Goal: Navigation & Orientation: Find specific page/section

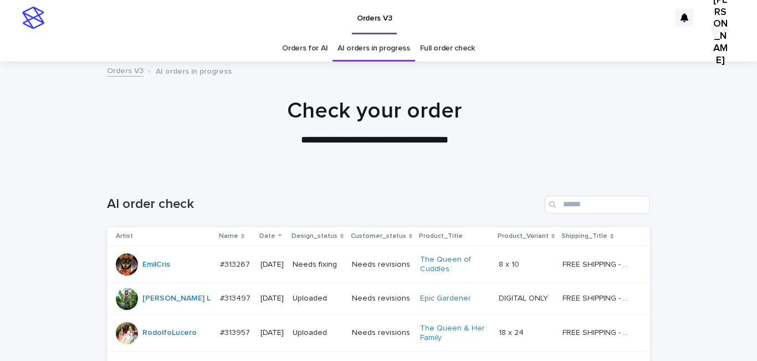
click at [354, 53] on link "AI orders in progress" at bounding box center [374, 48] width 73 height 26
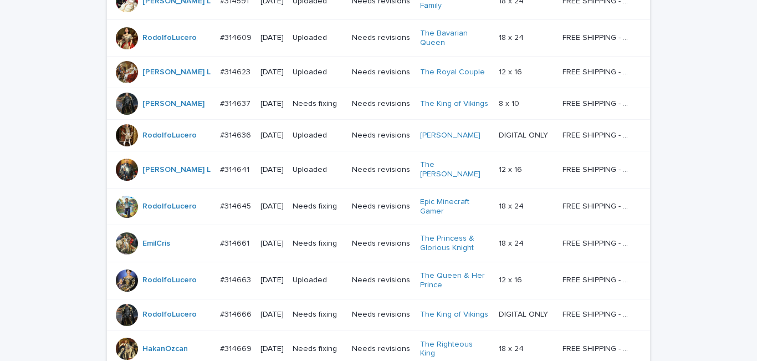
scroll to position [1029, 0]
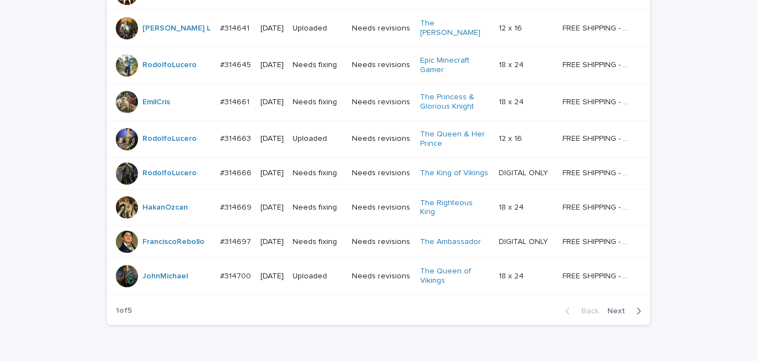
click at [617, 306] on button "Next" at bounding box center [626, 311] width 47 height 10
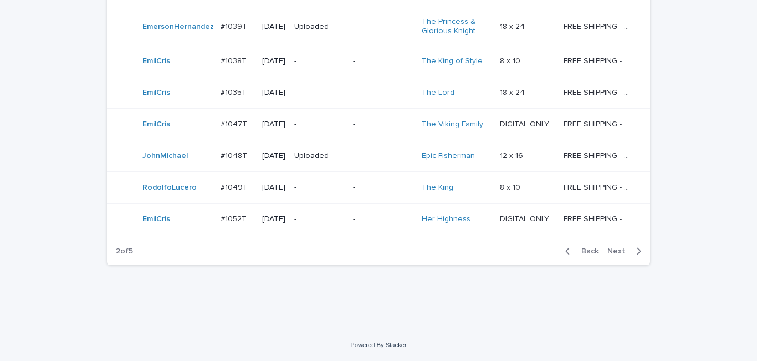
scroll to position [1119, 0]
click at [618, 255] on span "Next" at bounding box center [620, 251] width 24 height 8
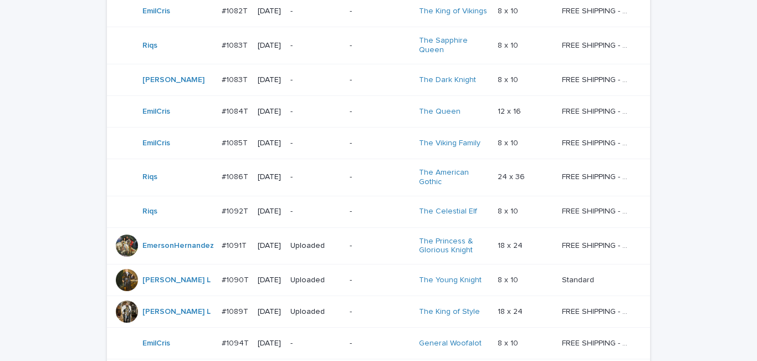
scroll to position [991, 0]
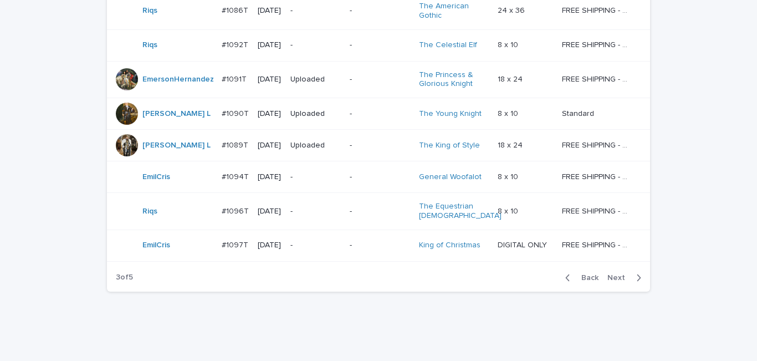
click at [617, 274] on span "Next" at bounding box center [620, 278] width 24 height 8
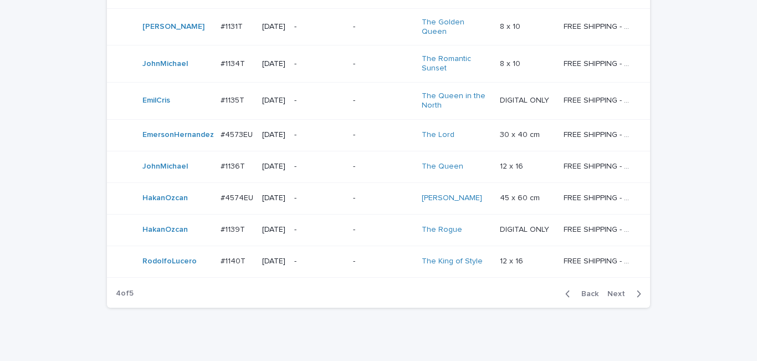
scroll to position [1034, 0]
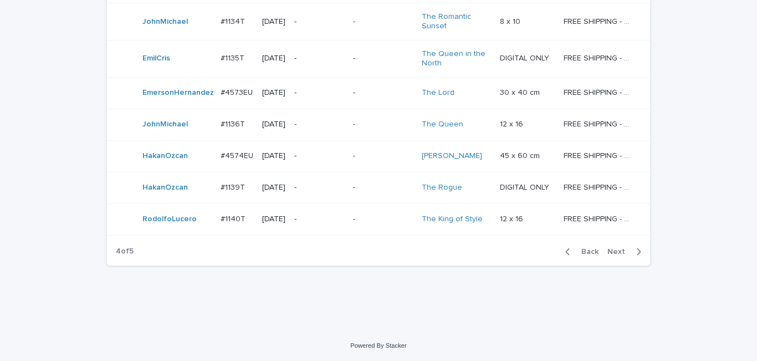
click at [622, 249] on span "Next" at bounding box center [620, 252] width 24 height 8
